Goal: Task Accomplishment & Management: Complete application form

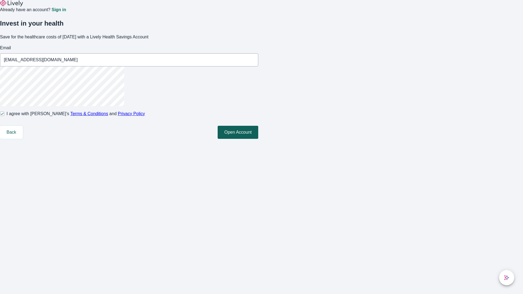
click at [258, 139] on button "Open Account" at bounding box center [238, 132] width 41 height 13
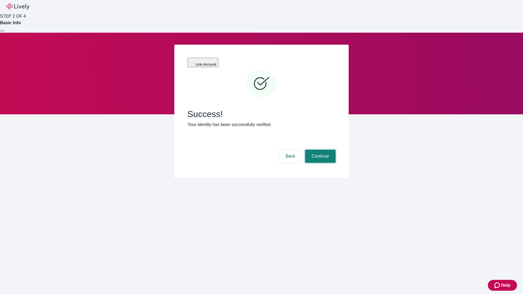
click at [319, 150] on button "Continue" at bounding box center [320, 156] width 31 height 13
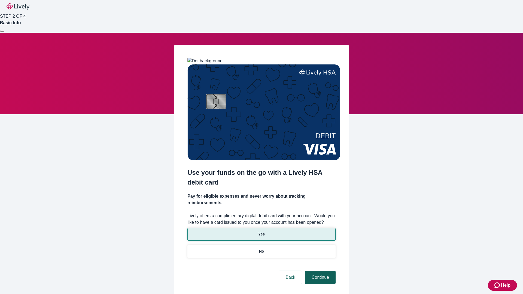
click at [261, 231] on p "Yes" at bounding box center [261, 234] width 7 height 6
click at [319, 271] on button "Continue" at bounding box center [320, 277] width 31 height 13
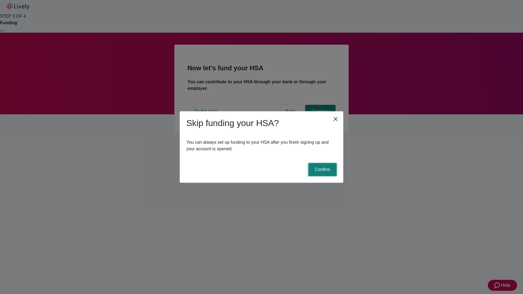
click at [322, 170] on button "Confirm" at bounding box center [322, 169] width 28 height 13
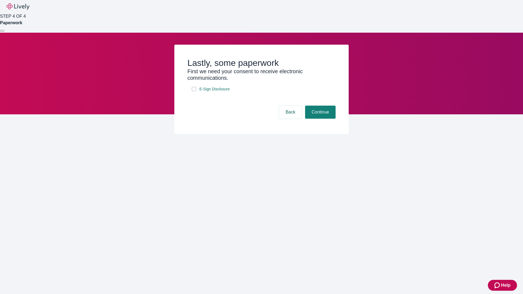
click at [194, 91] on input "E-Sign Disclosure" at bounding box center [194, 89] width 4 height 4
checkbox input "true"
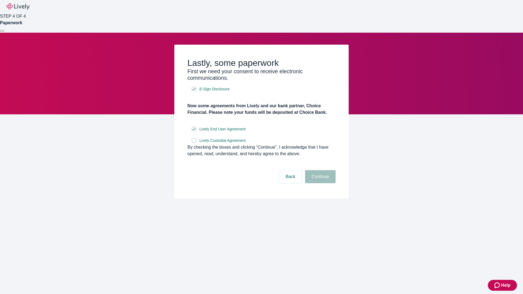
click at [194, 143] on input "Lively Custodial Agreement" at bounding box center [194, 140] width 4 height 4
checkbox input "true"
click at [319, 183] on button "Continue" at bounding box center [320, 176] width 31 height 13
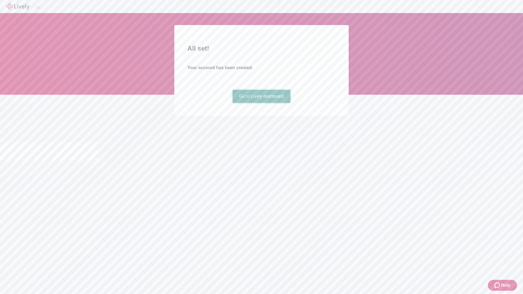
click at [261, 103] on link "Go to Lively dashboard" at bounding box center [262, 96] width 58 height 13
